Goal: Navigation & Orientation: Understand site structure

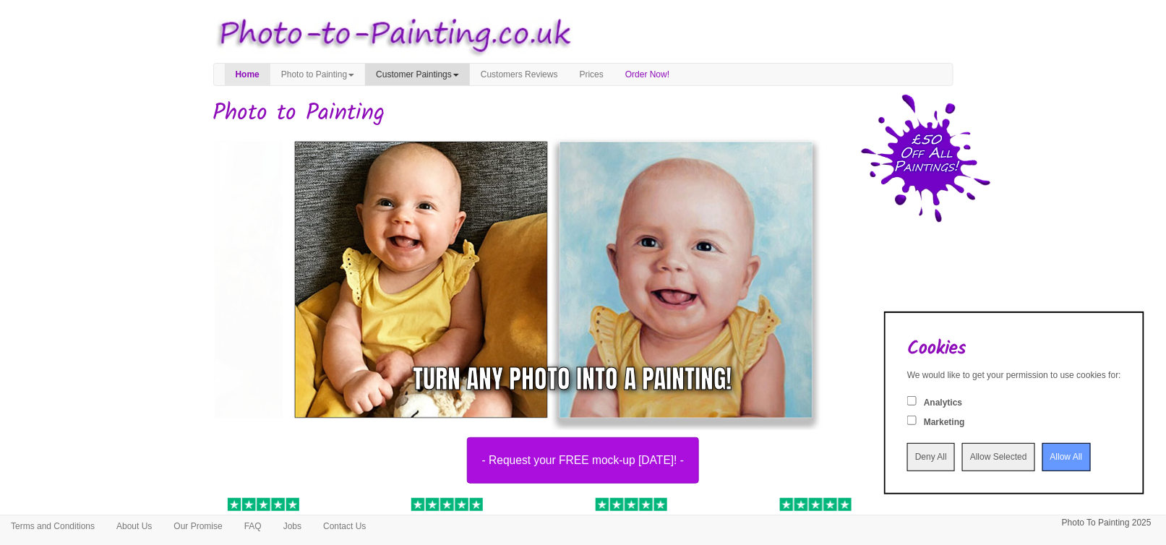
click at [452, 76] on link "Customer Paintings" at bounding box center [417, 75] width 105 height 22
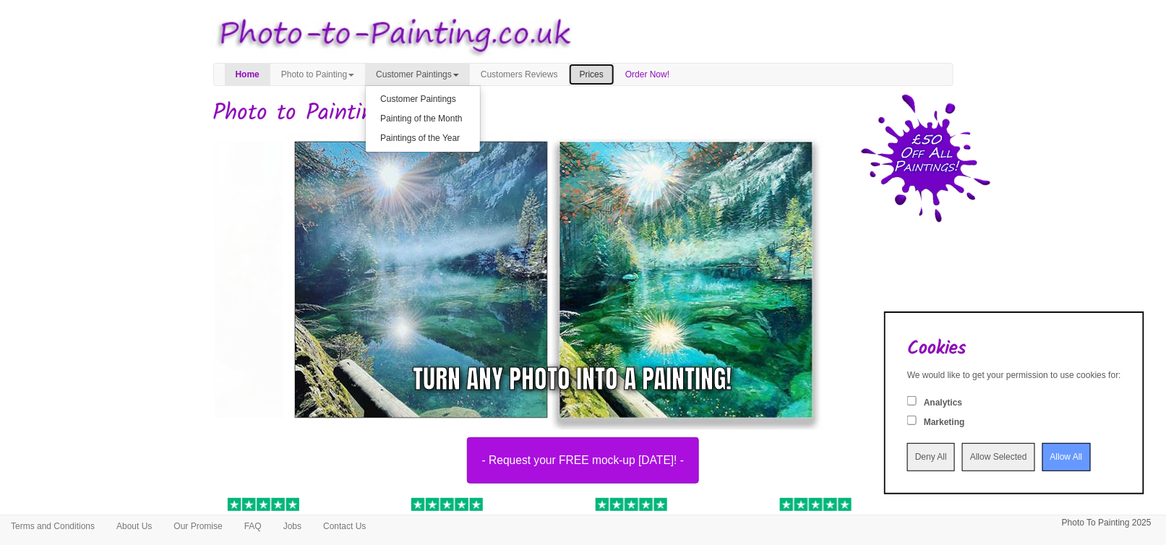
click at [610, 77] on link "Prices" at bounding box center [592, 75] width 46 height 22
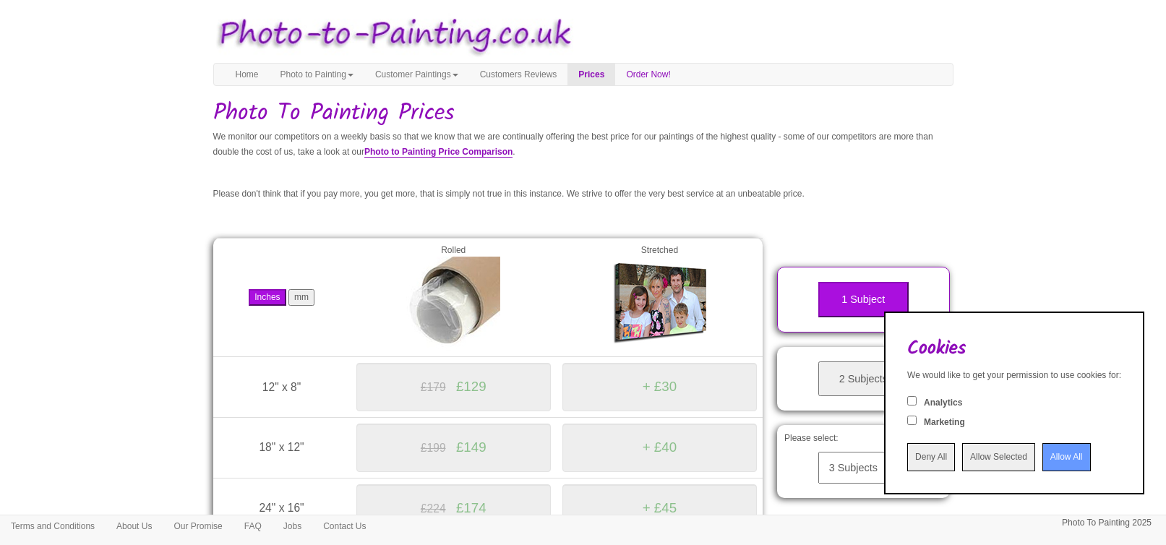
scroll to position [217, 0]
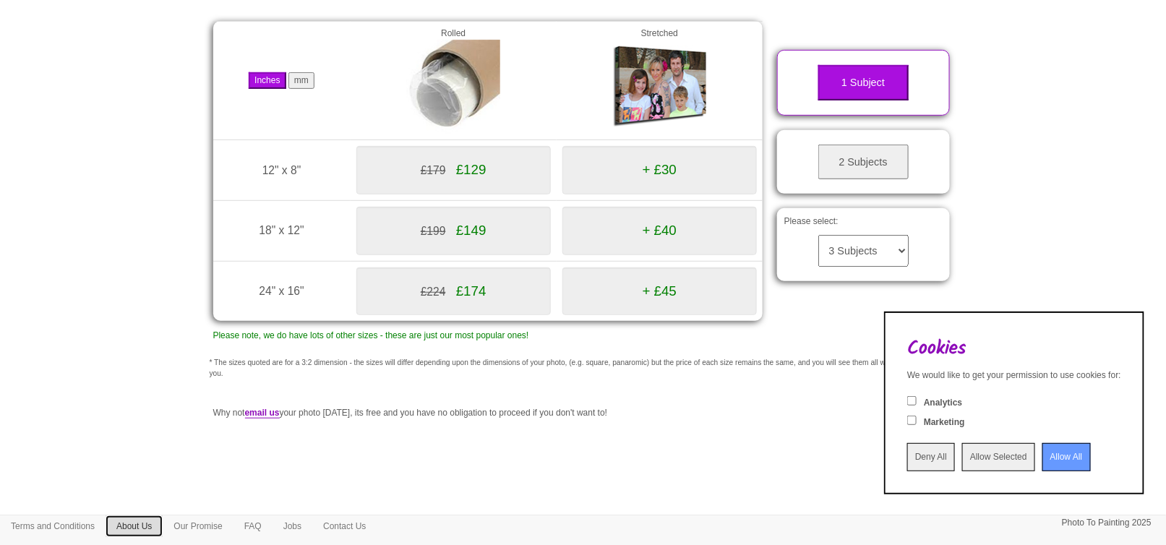
click at [160, 517] on link "About Us" at bounding box center [134, 526] width 57 height 22
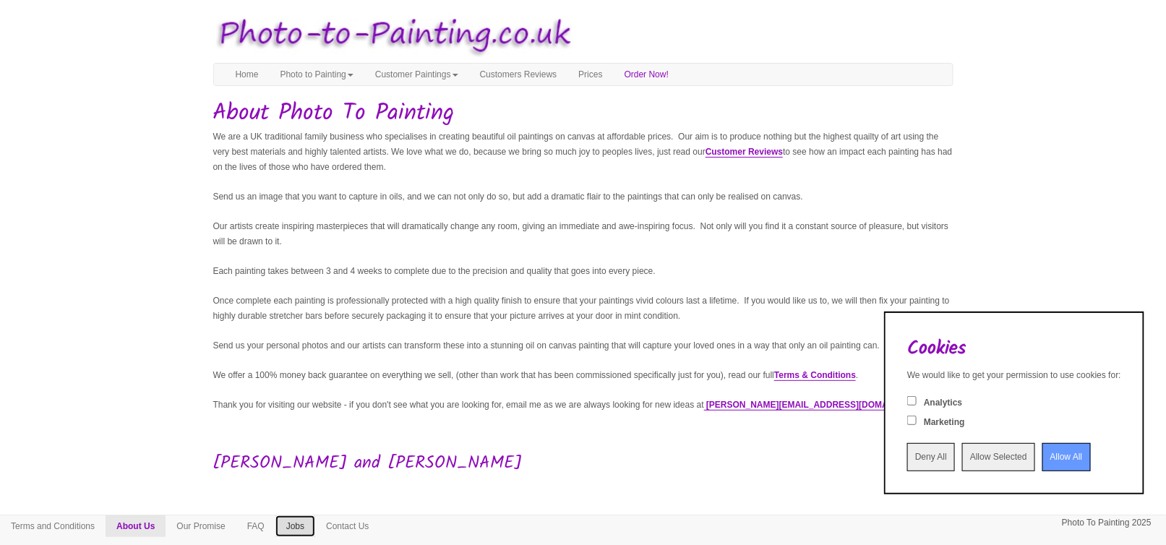
click at [311, 527] on link "Jobs" at bounding box center [295, 526] width 40 height 22
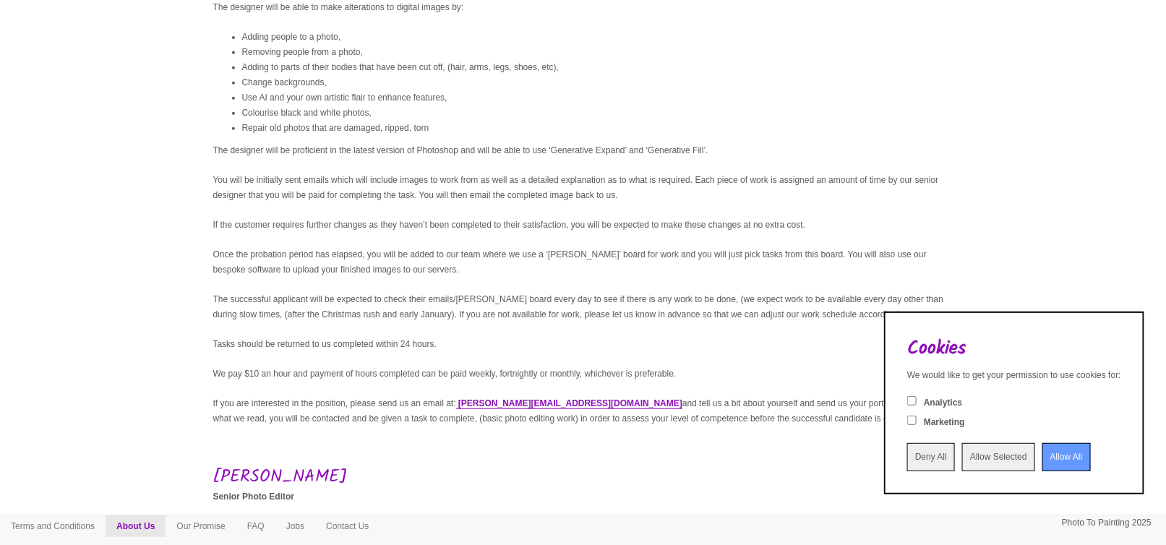
scroll to position [217, 0]
